Goal: Information Seeking & Learning: Learn about a topic

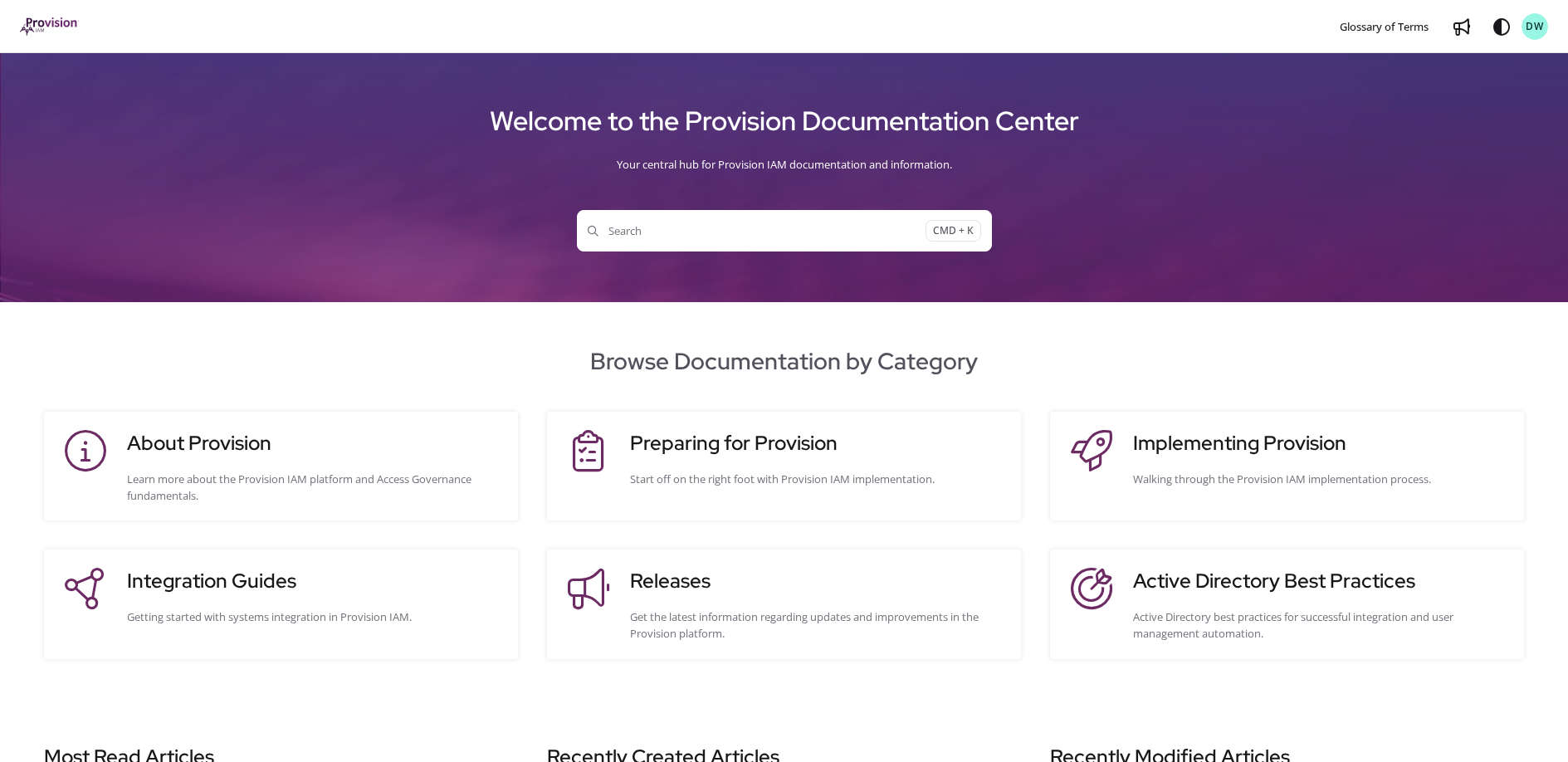
click at [656, 239] on button "Search CMD + K" at bounding box center [784, 231] width 415 height 42
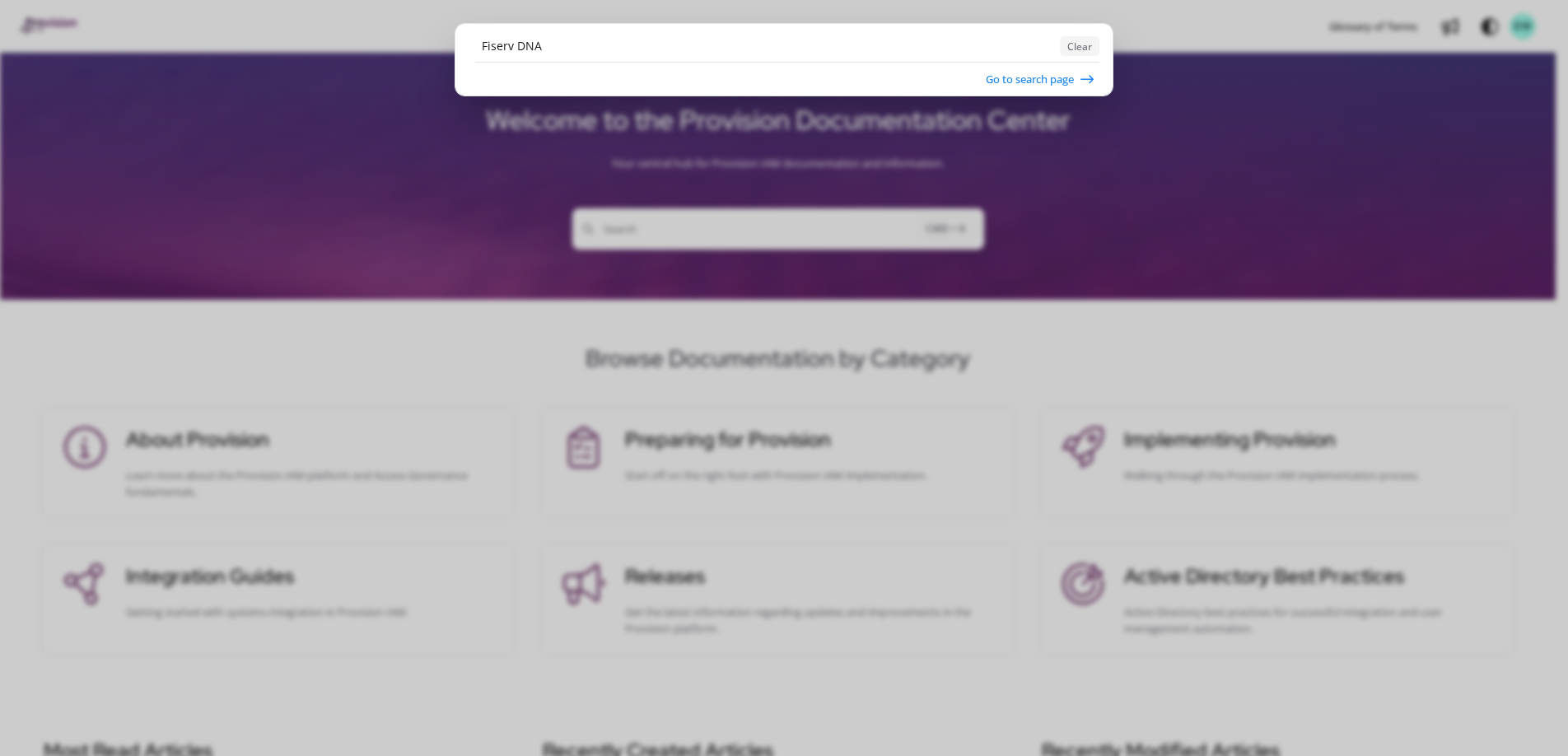
type input "Fiserv DNA"
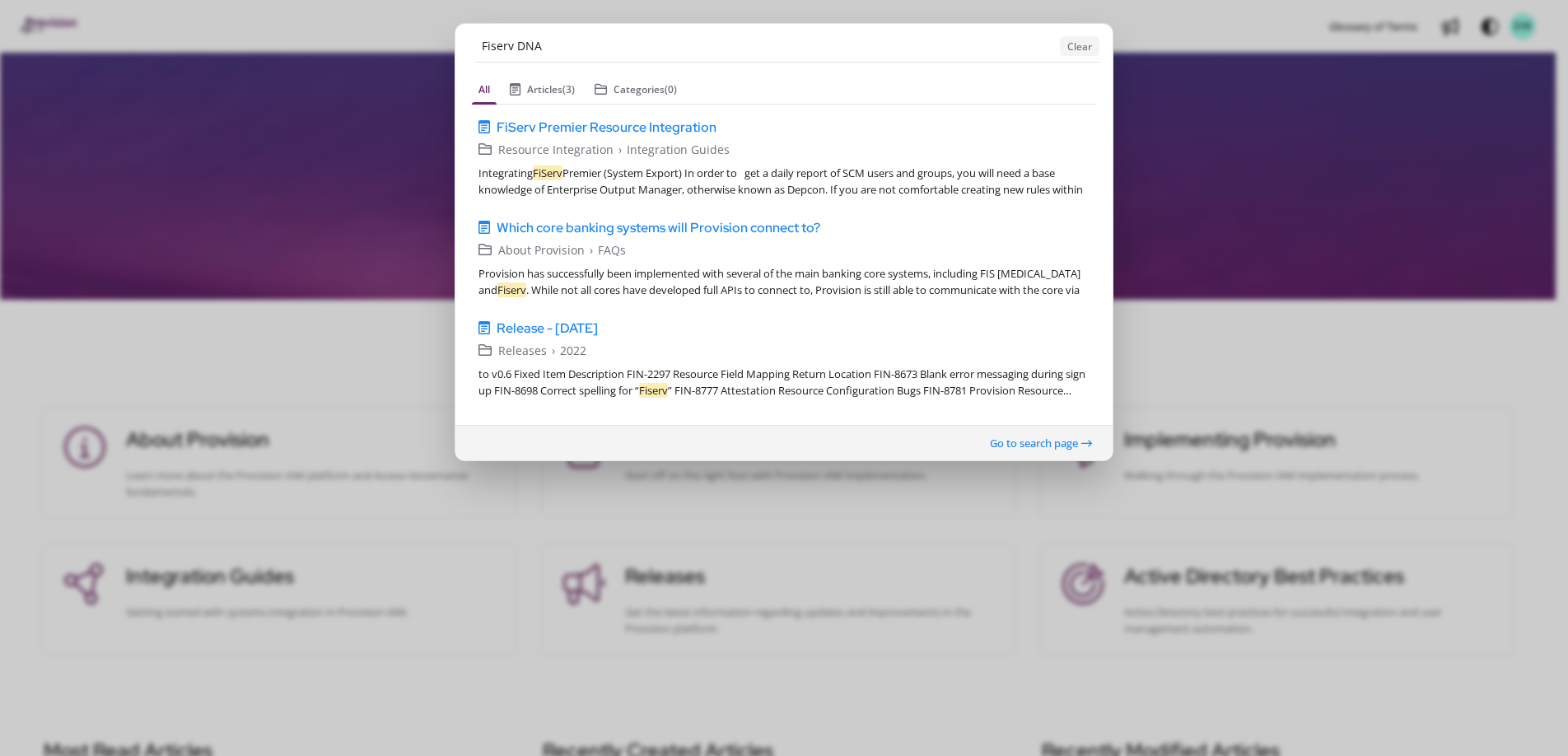
click at [234, 260] on ngb-modal-window "Fiserv DNA Clear All Articles (3) Categories (0) FiServ Premier Resource Integr…" at bounding box center [784, 378] width 1568 height 756
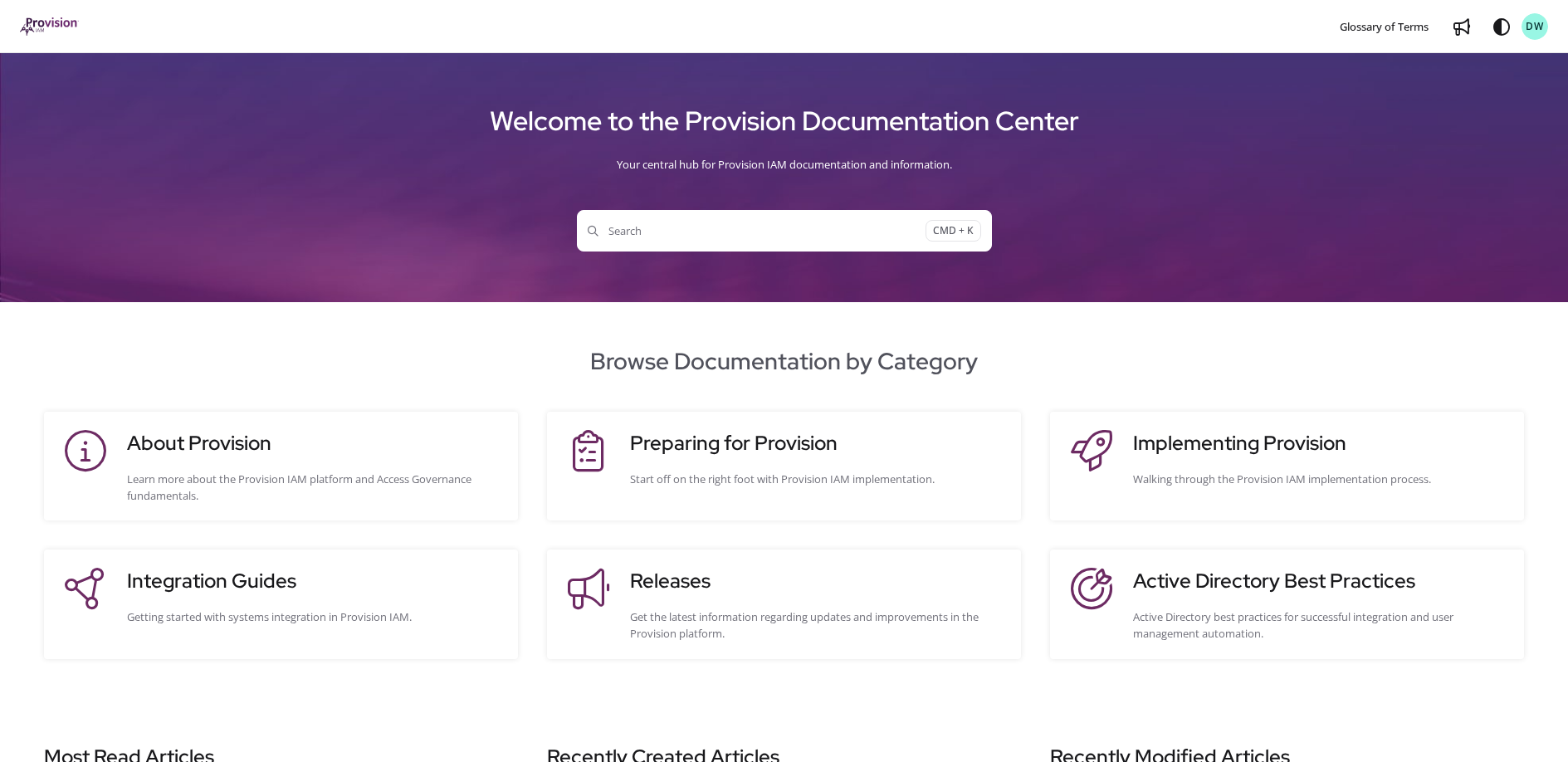
click at [650, 227] on span "Search" at bounding box center [756, 231] width 338 height 17
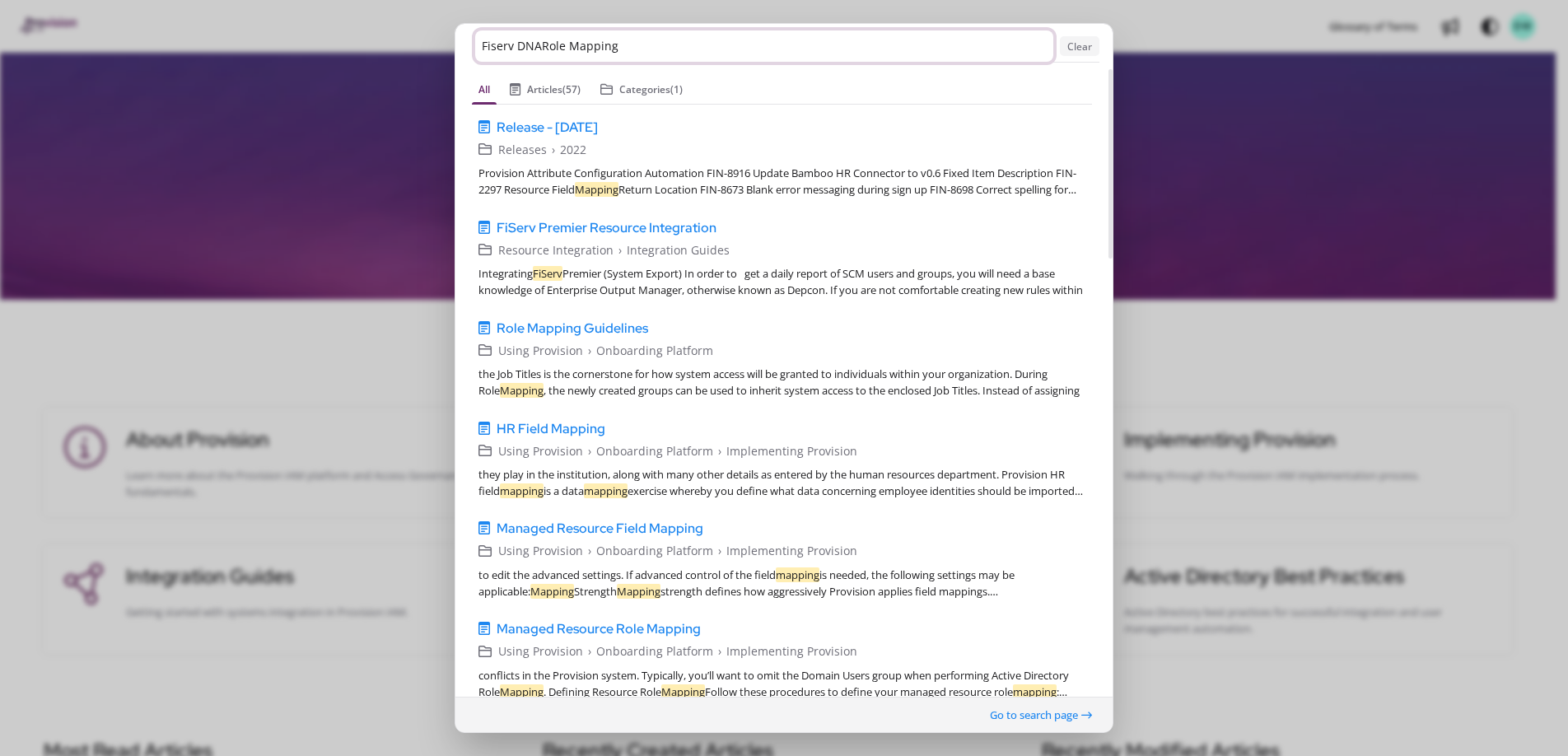
click at [534, 50] on input "Fiserv DNARole Mapping" at bounding box center [764, 45] width 578 height 31
click at [539, 49] on input "Fiserv DNARole Mapping" at bounding box center [764, 45] width 578 height 31
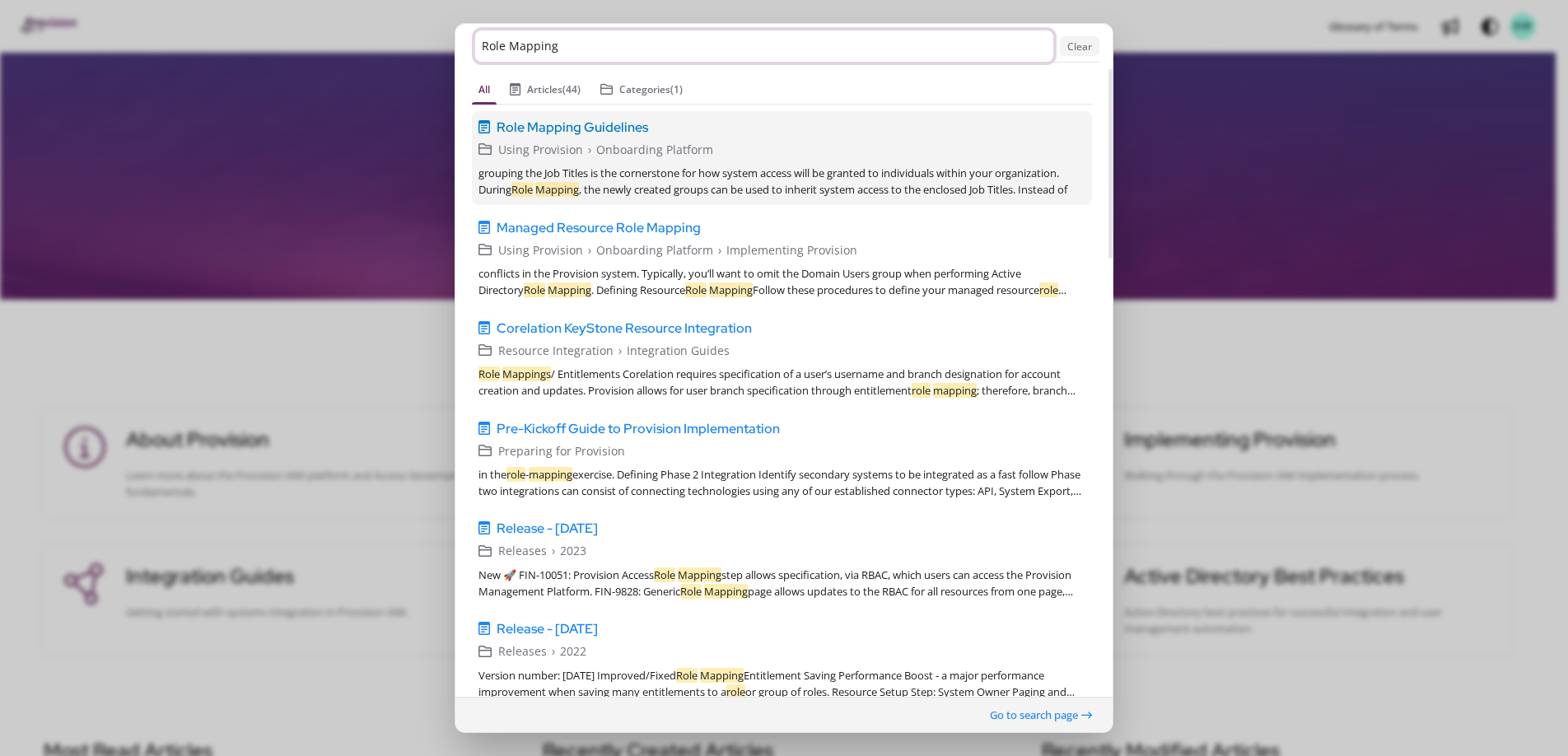
type input "Role Mapping"
click at [622, 128] on span "Role Mapping Guidelines" at bounding box center [572, 126] width 151 height 19
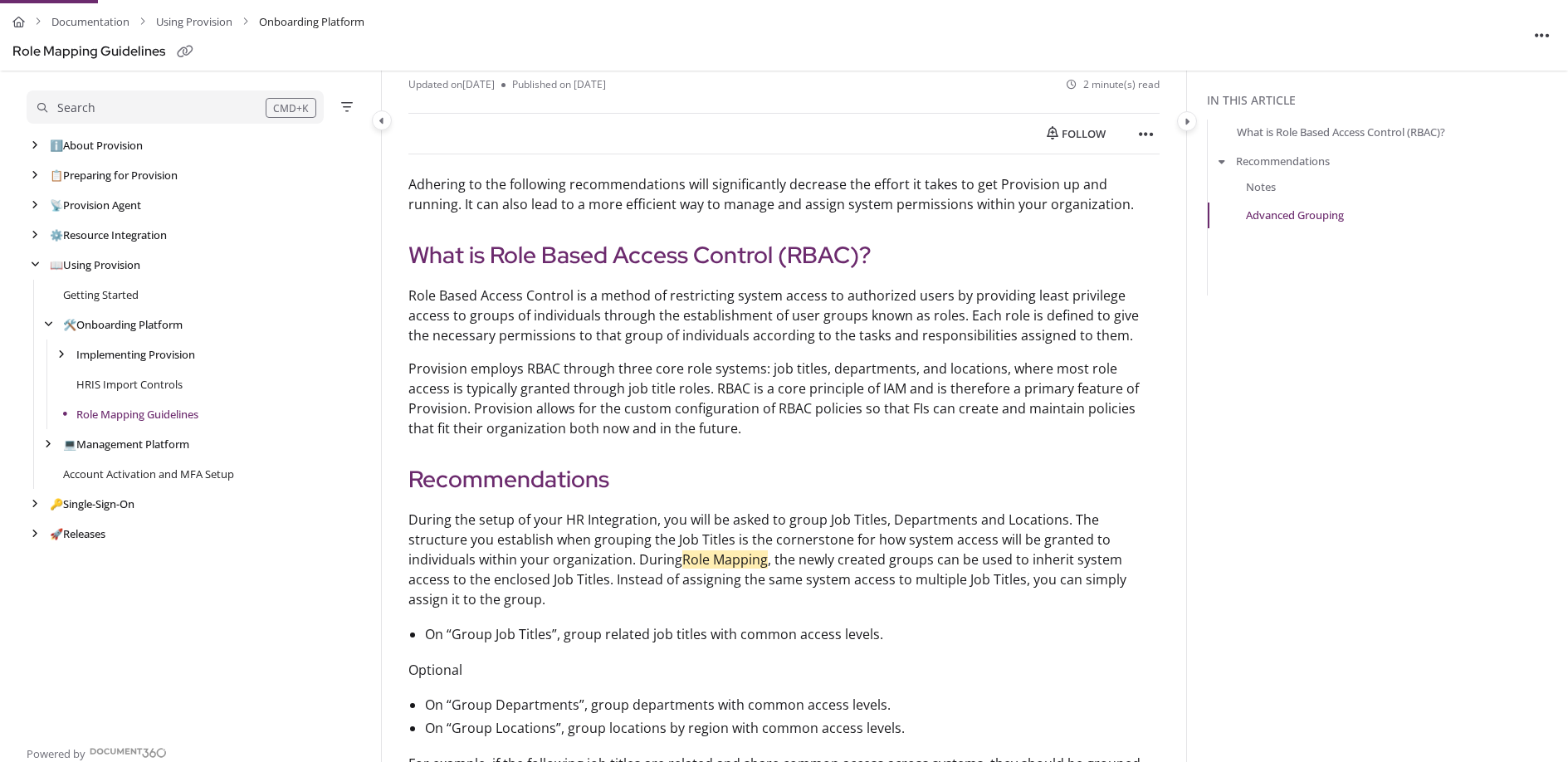
scroll to position [103, 0]
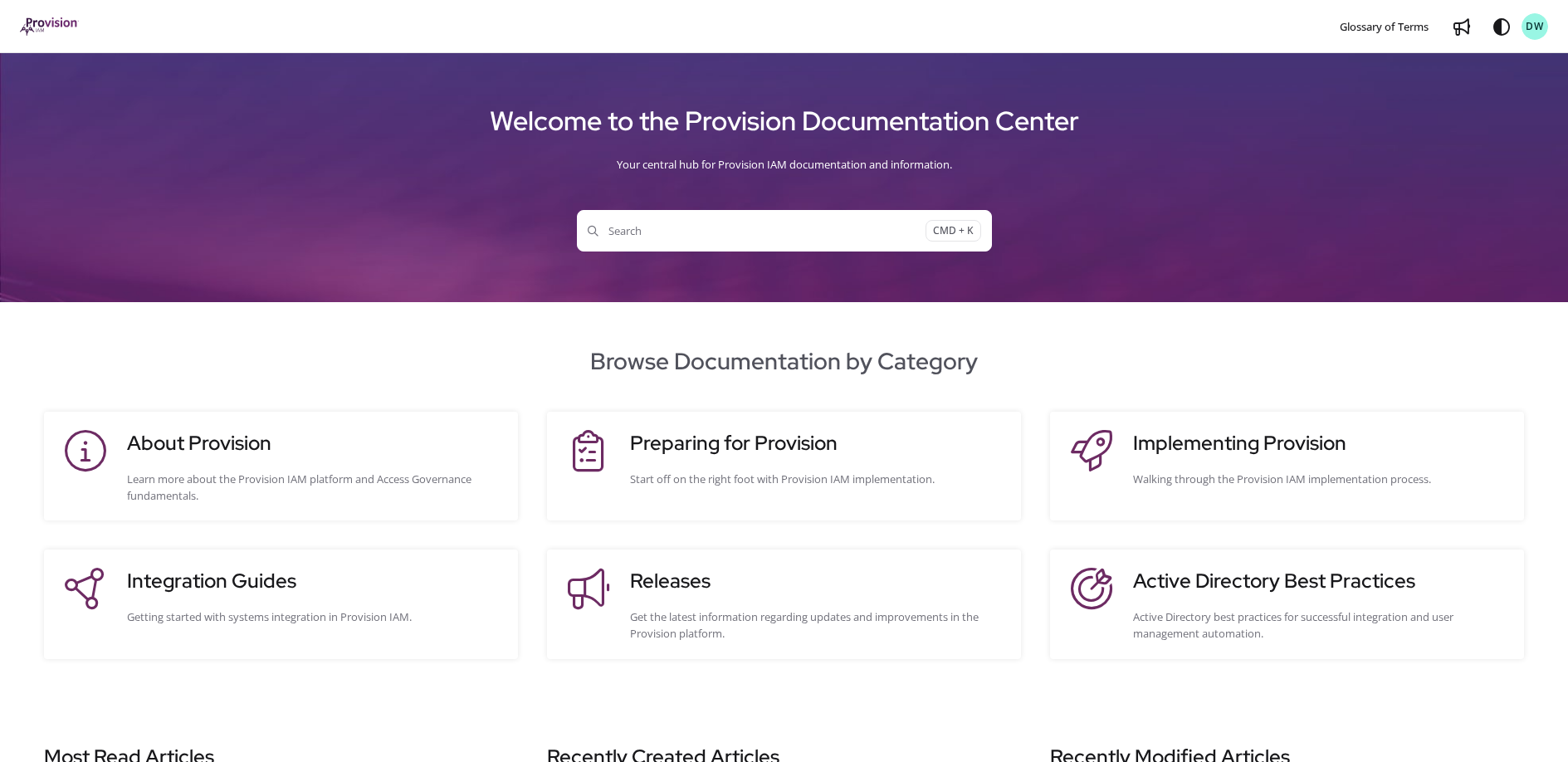
click at [668, 230] on span "Search" at bounding box center [756, 231] width 338 height 17
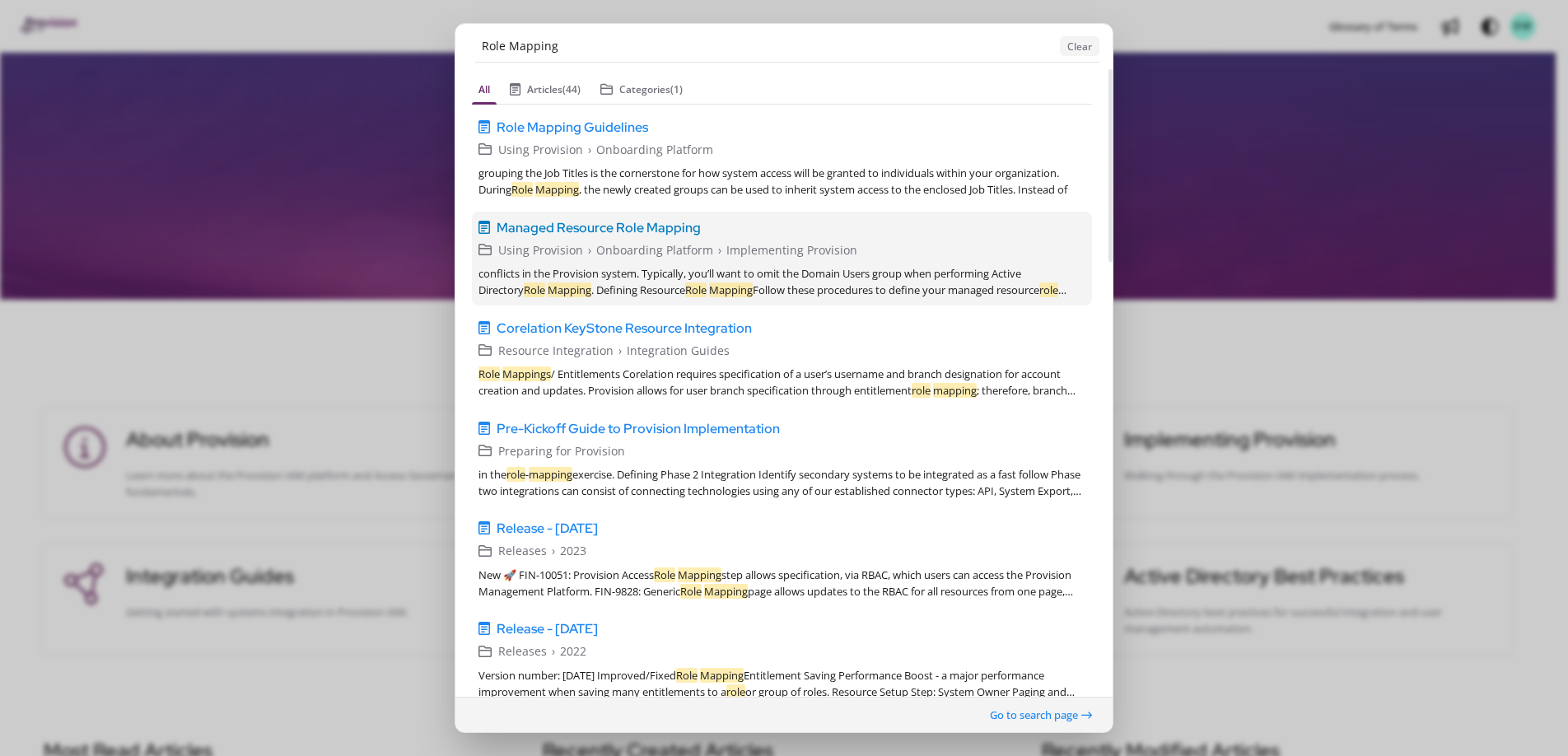
click at [630, 222] on span "Managed Resource Role Mapping" at bounding box center [598, 226] width 204 height 19
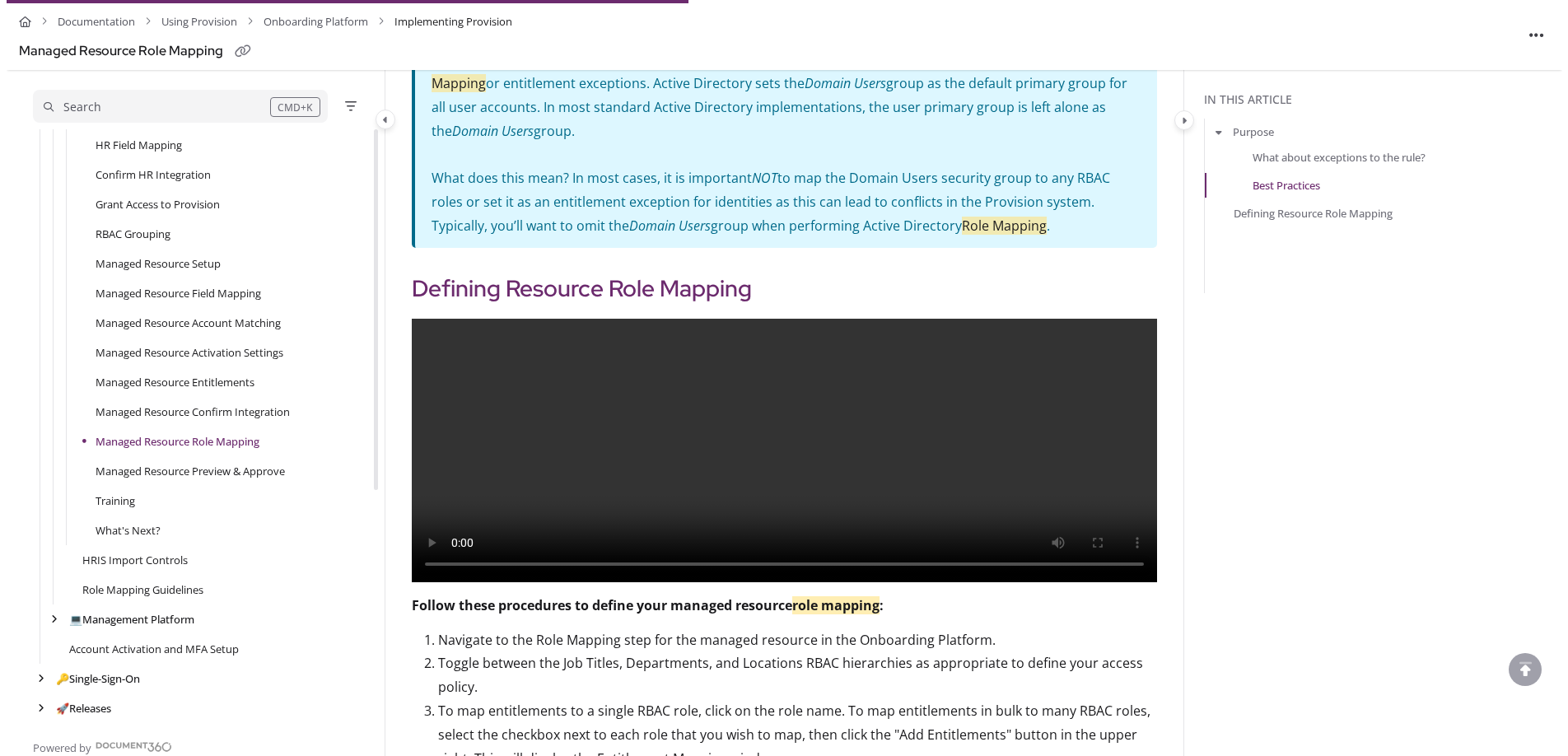
scroll to position [1756, 0]
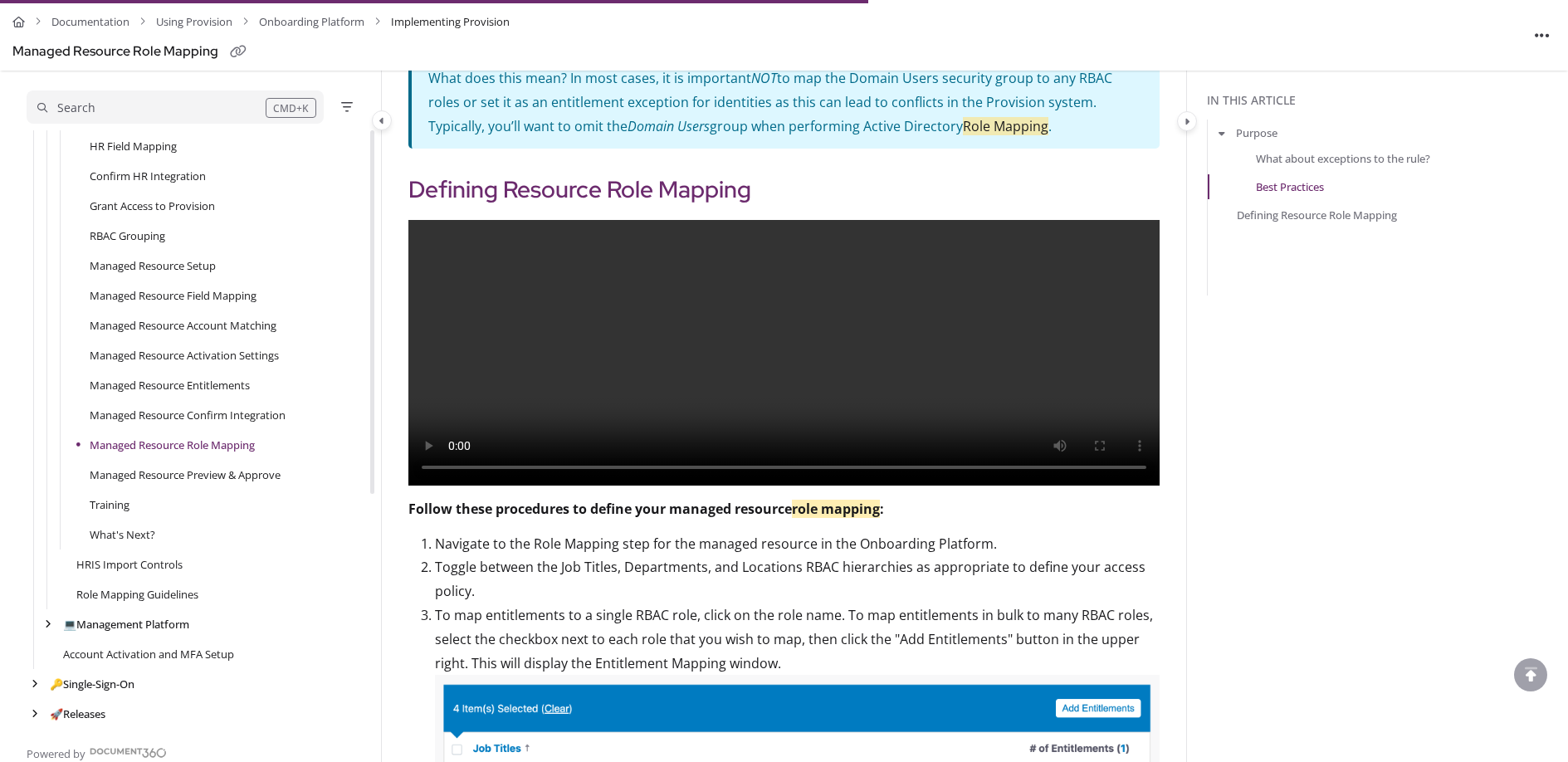
click at [137, 106] on div "Search" at bounding box center [151, 108] width 228 height 19
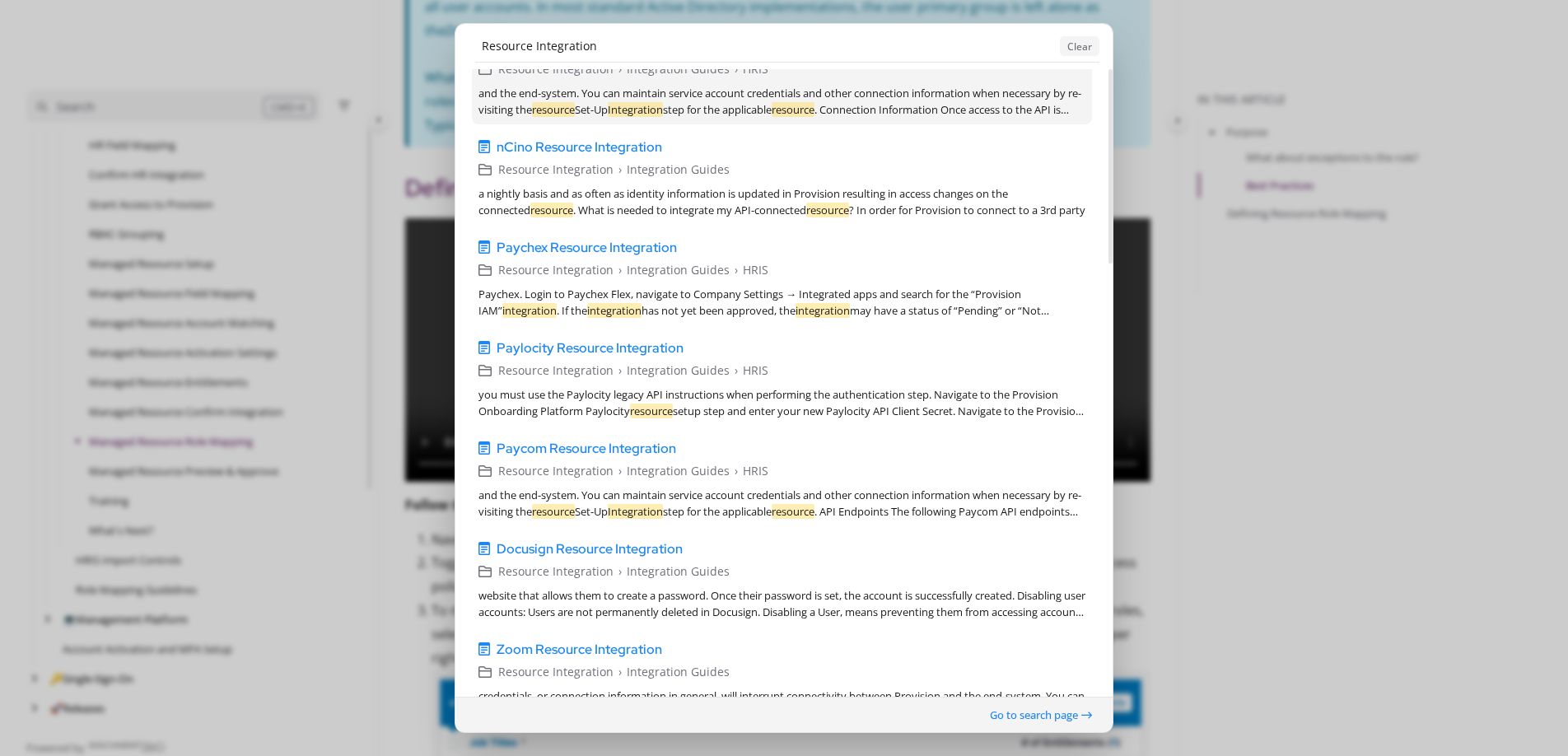
scroll to position [0, 0]
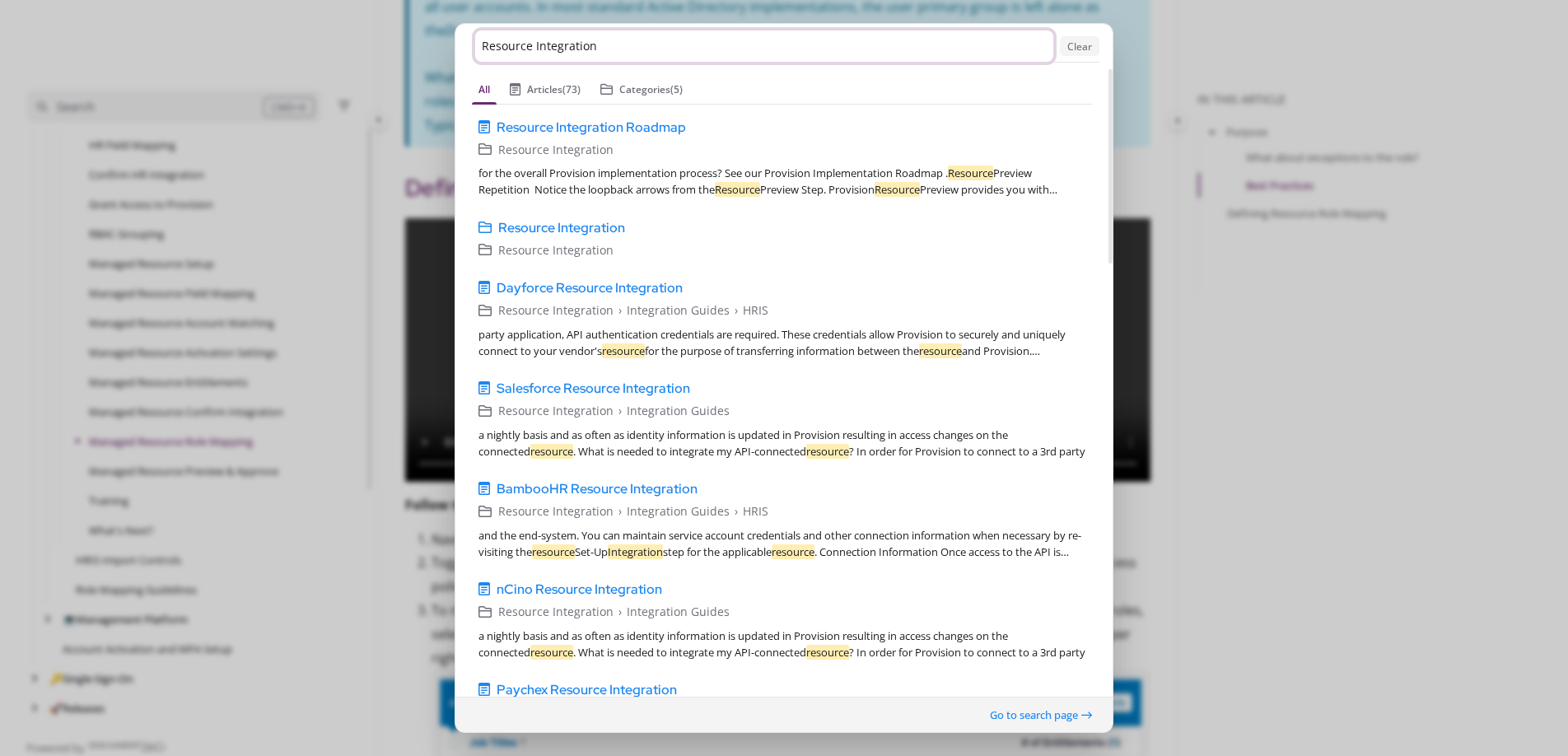
drag, startPoint x: 600, startPoint y: 55, endPoint x: 485, endPoint y: 45, distance: 115.4
click at [485, 46] on input "Resource Integration" at bounding box center [764, 45] width 578 height 31
type input "R"
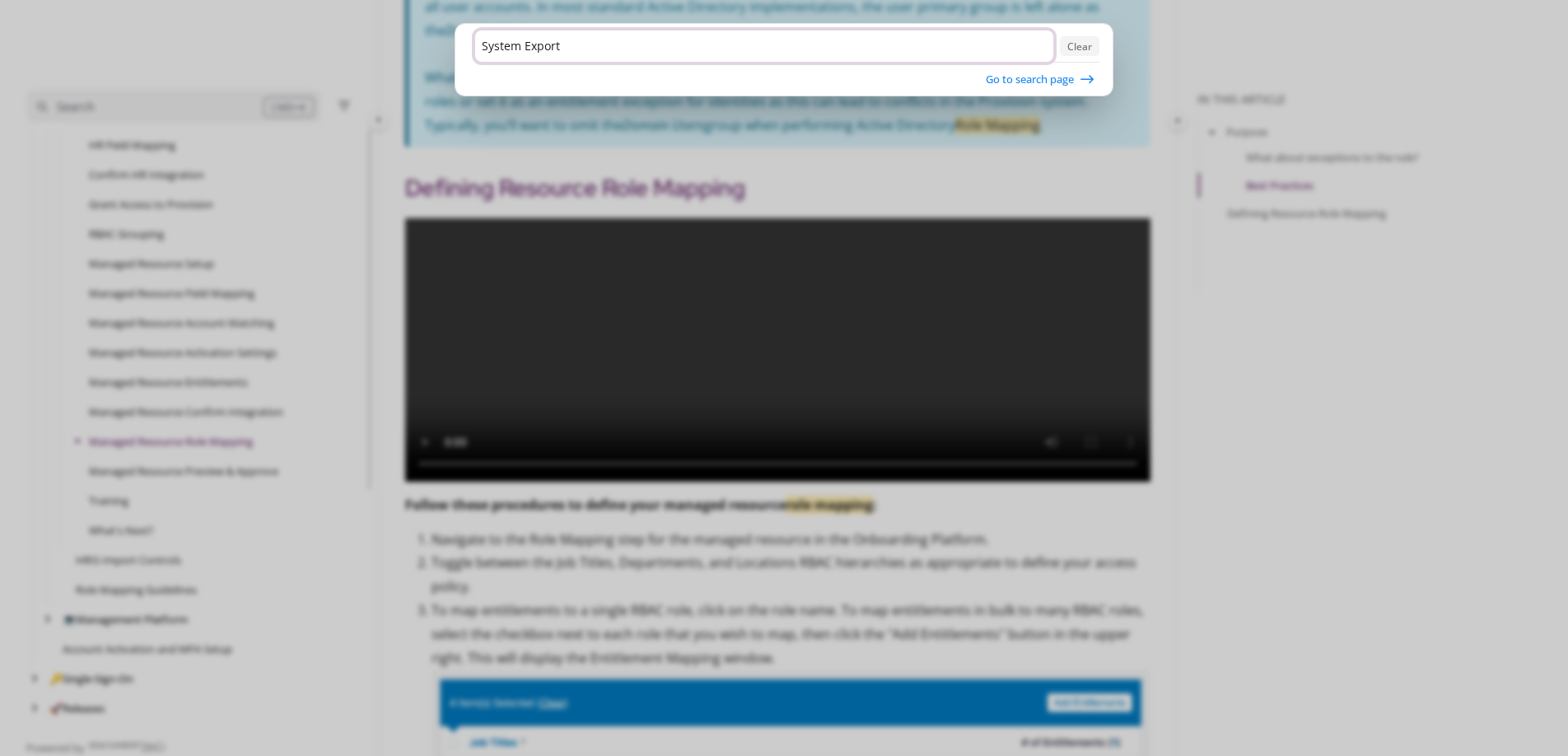
type input "System Export"
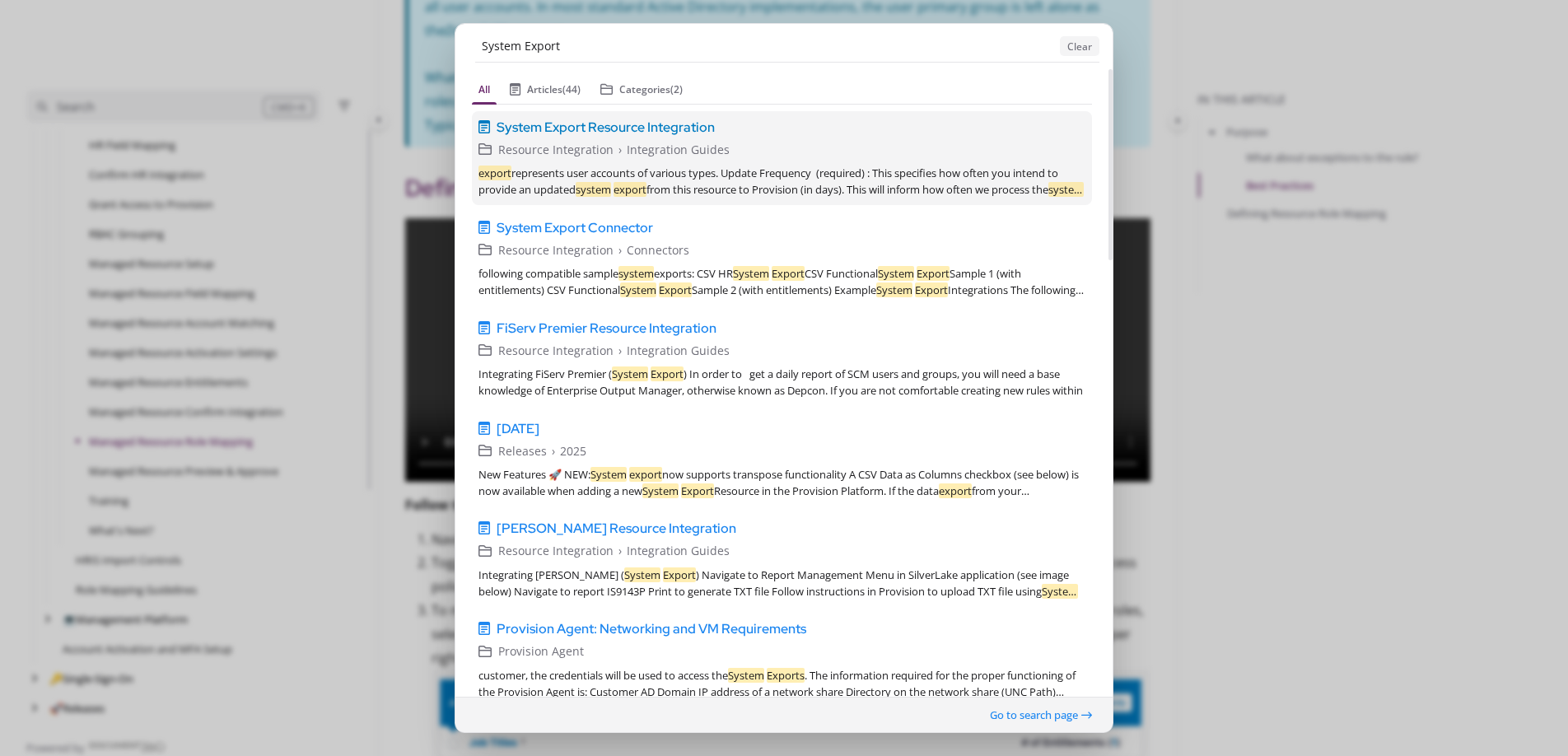
click at [650, 130] on span "System Export Resource Integration" at bounding box center [605, 126] width 218 height 19
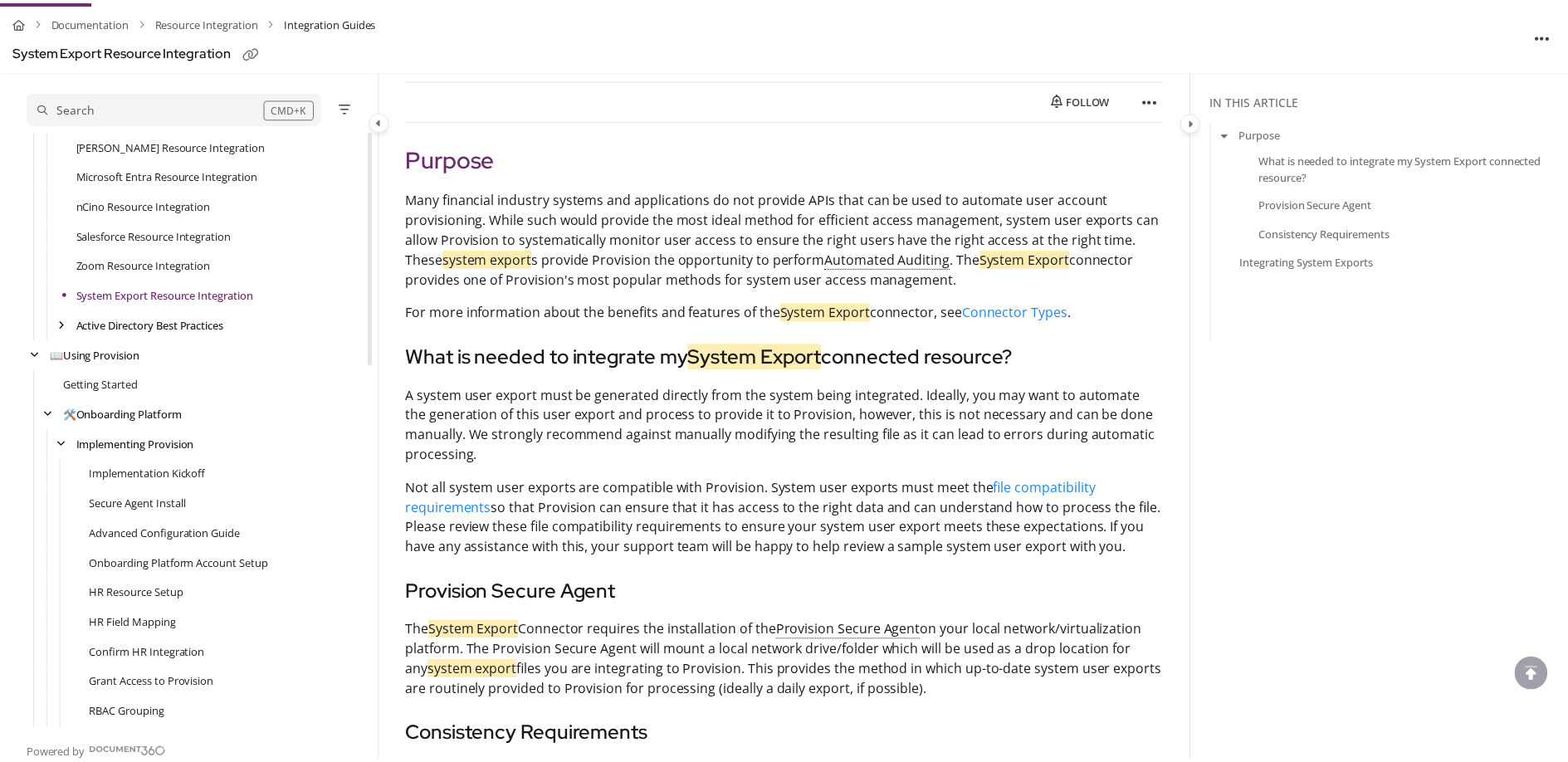
scroll to position [137, 0]
